Goal: Transaction & Acquisition: Purchase product/service

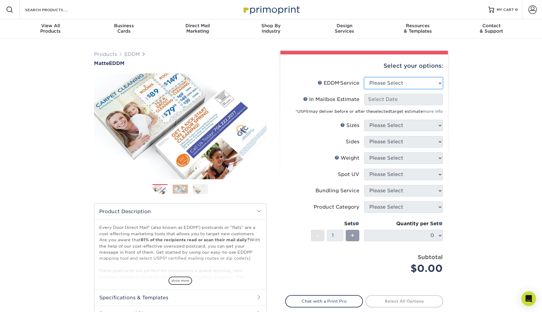
click at [390, 86] on select "Please Select Full Service Print Only" at bounding box center [403, 82] width 79 height 11
select select "print_only"
select select "-1"
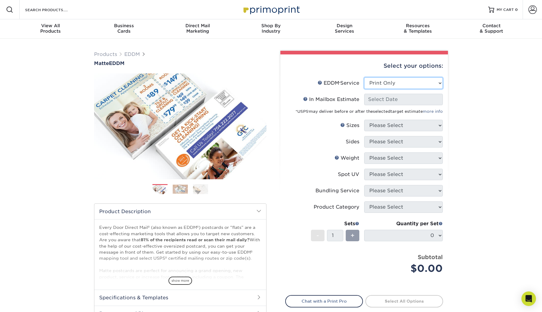
select select "-1"
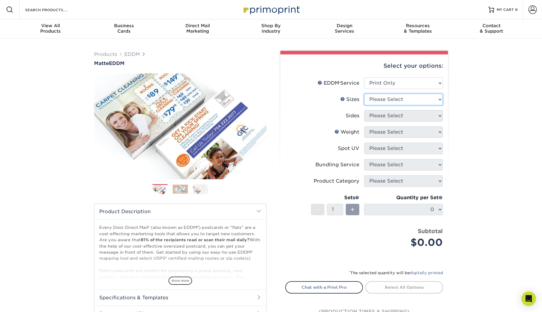
click at [377, 100] on select "Please Select 4.5" x 12" 6" x 12" 6.5" x 8" 6.5" x 9" 6.5" x 12" 7" x 8.5" 8" x…" at bounding box center [403, 99] width 79 height 11
select select "8.00x10.00"
click at [381, 117] on select "Please Select Print Both Sides Print Front Only" at bounding box center [403, 115] width 79 height 11
select select "13abbda7-1d64-4f25-8bb2-c179b224825d"
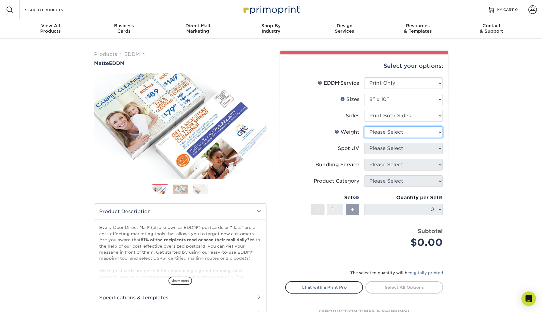
click at [379, 133] on select "Please Select 14PT 16PT" at bounding box center [403, 131] width 79 height 11
select select "14PT"
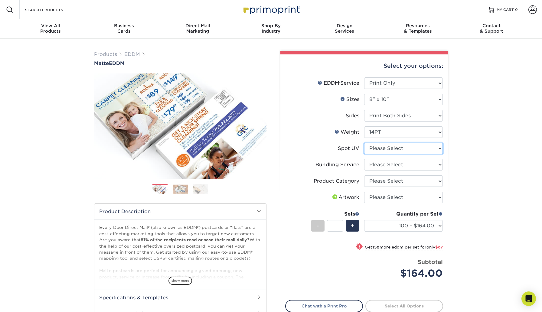
click at [385, 149] on select "Please Select No Spot UV" at bounding box center [403, 148] width 79 height 11
select select "3"
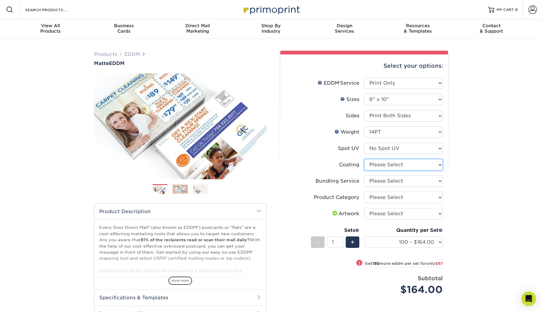
click at [386, 166] on select at bounding box center [403, 164] width 79 height 11
select select "121bb7b5-3b4d-429f-bd8d-bbf80e953313"
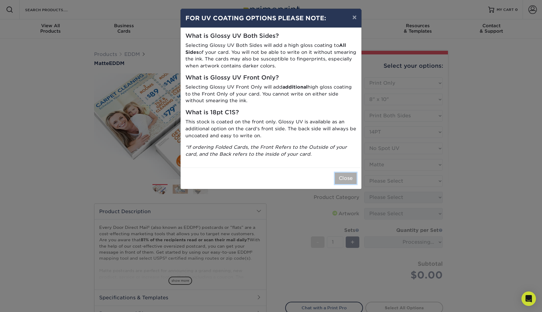
click at [344, 175] on button "Close" at bounding box center [346, 178] width 22 height 11
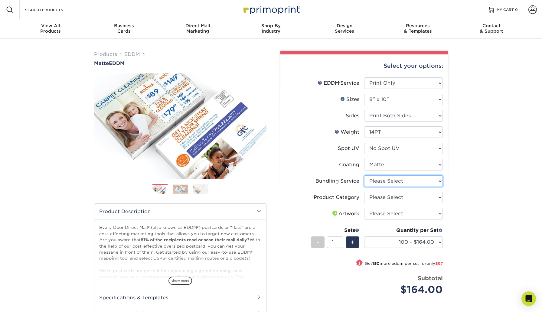
click at [386, 182] on select "Please Select No Bundling Services Yes, Bundles of 50 (+2 Days) Yes, Bundles of…" at bounding box center [403, 180] width 79 height 11
select select "58689abb-25c0-461c-a4c3-a80b627d6649"
click at [384, 198] on select "Please Select Sell Sheets" at bounding box center [403, 197] width 79 height 11
select select "eddd4a87-9082-47bb-843b-3bca55f6c842"
click at [383, 214] on select "Please Select I will upload files I need a design - $150" at bounding box center [403, 213] width 79 height 11
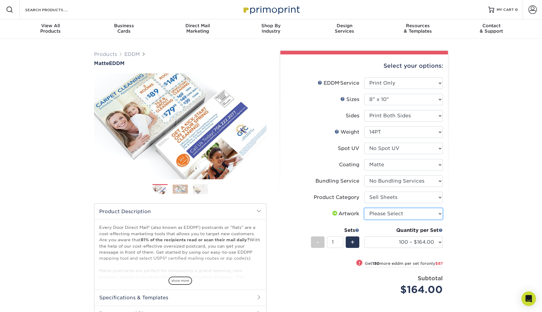
select select "upload"
click at [430, 241] on select "100 – $164.00 250 – $251.00 500 – $292.00 1000 – $319.00 2500 – $529.00 5000 – …" at bounding box center [403, 241] width 79 height 11
select select "2500 – $529.00"
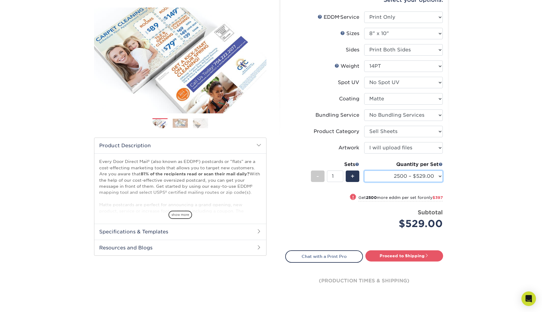
scroll to position [67, 0]
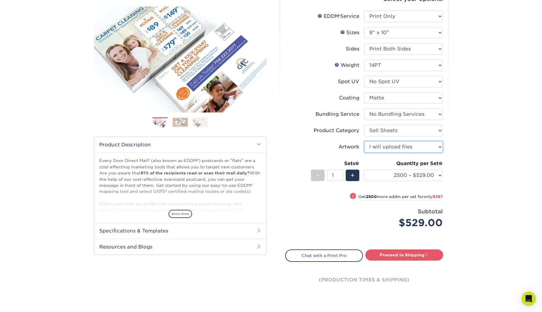
click at [401, 148] on select "Please Select I will upload files I need a design - $150" at bounding box center [403, 146] width 79 height 11
select select "design"
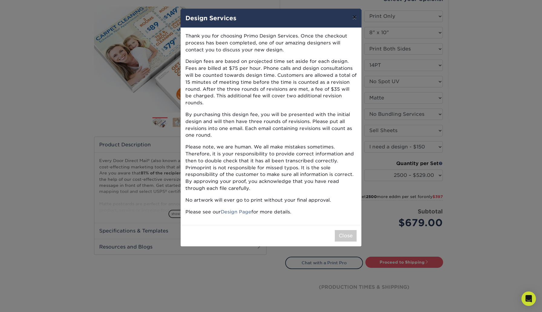
click at [353, 19] on button "×" at bounding box center [354, 17] width 14 height 17
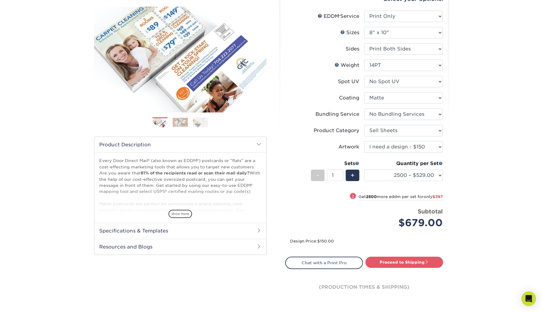
click at [202, 225] on h2 "Specifications & Templates" at bounding box center [180, 231] width 172 height 16
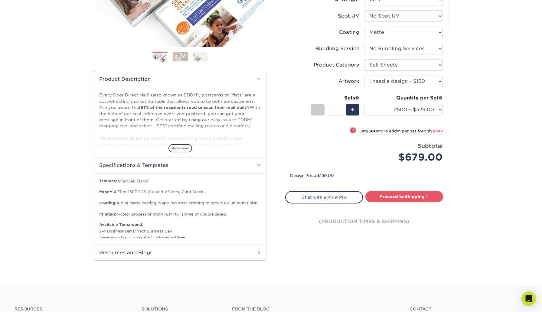
scroll to position [133, 0]
click at [158, 252] on h2 "Resources and Blogs" at bounding box center [180, 252] width 172 height 16
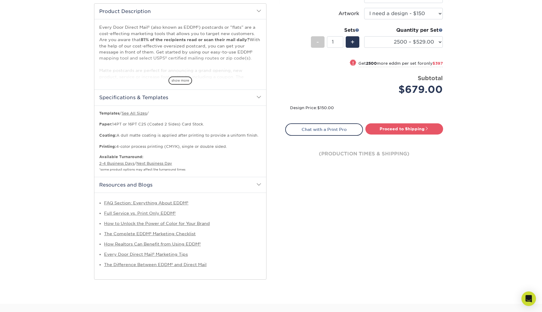
scroll to position [206, 0]
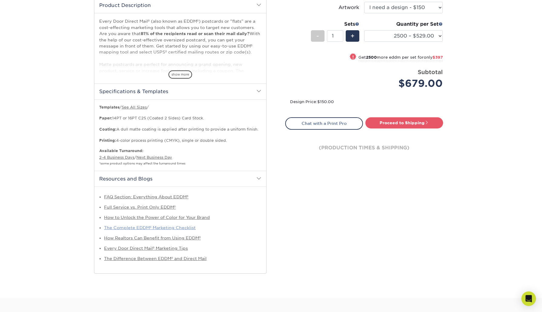
click at [150, 227] on link "The Complete EDDM® Marketing Checklist" at bounding box center [150, 227] width 92 height 5
